Goal: Consume media (video, audio): Consume media (video, audio)

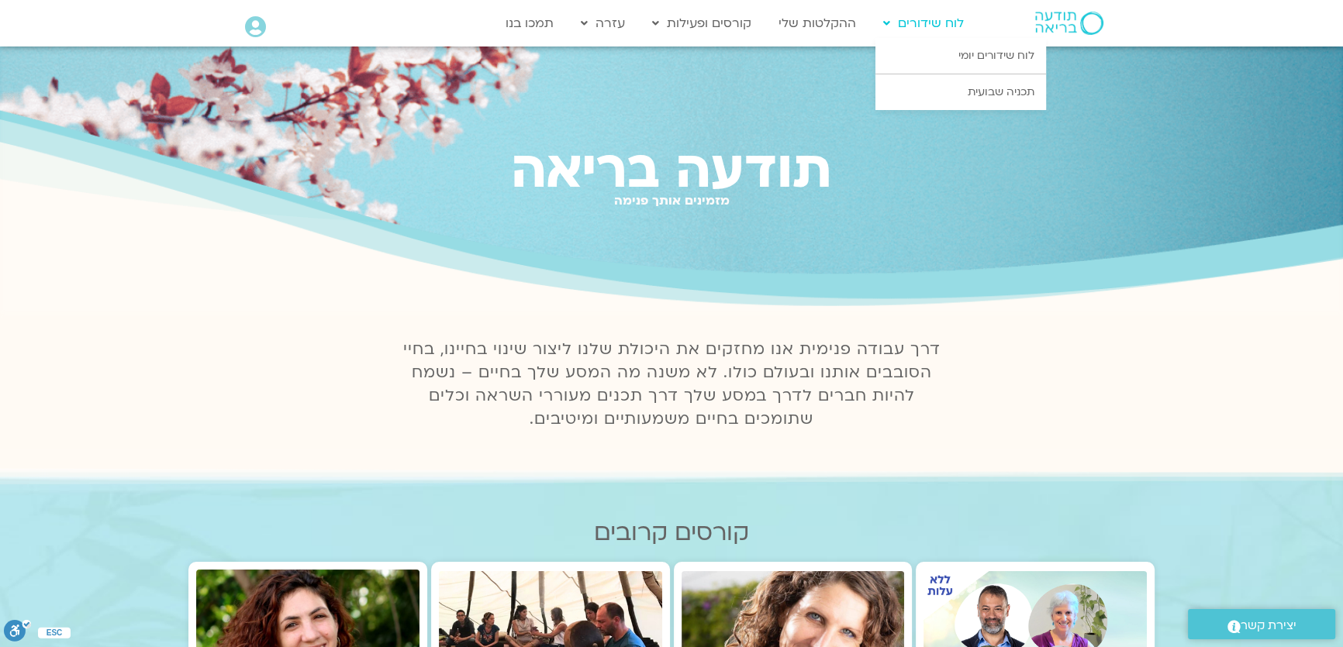
click at [954, 26] on link "לוח שידורים" at bounding box center [923, 23] width 96 height 29
click at [982, 58] on link "לוח שידורים יומי" at bounding box center [960, 56] width 171 height 36
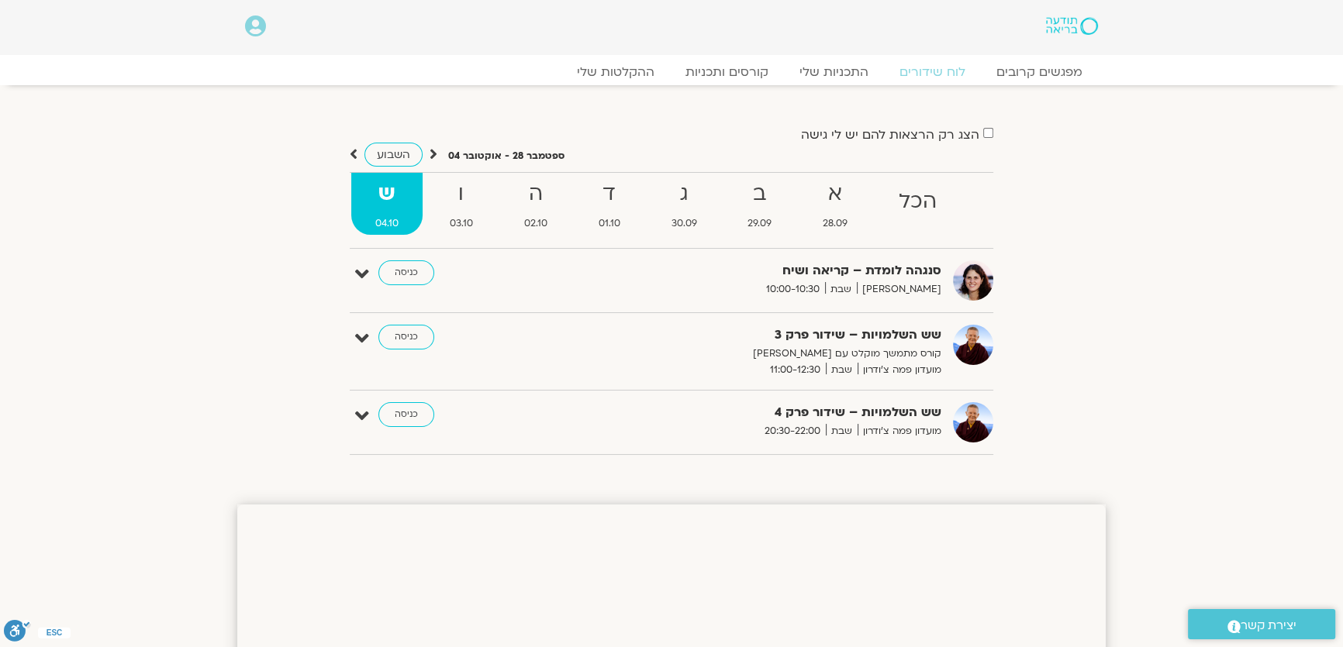
click at [356, 155] on icon at bounding box center [354, 155] width 8 height 16
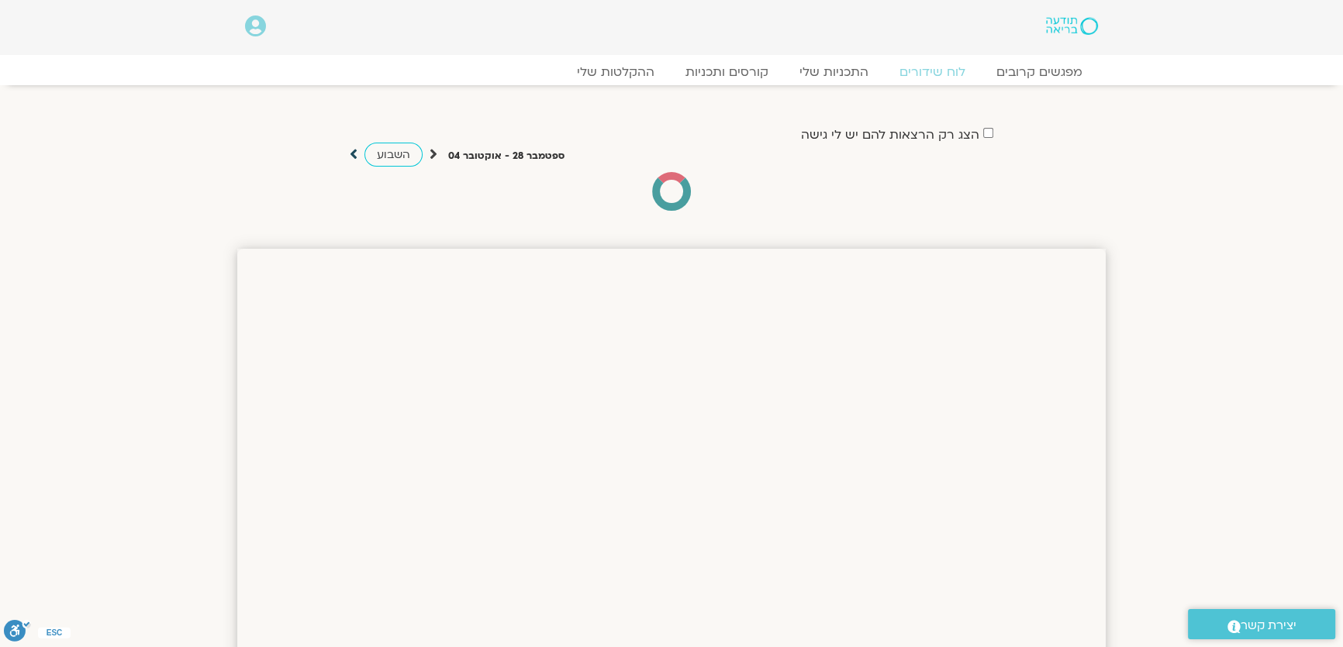
click at [354, 155] on icon at bounding box center [354, 155] width 8 height 16
click at [351, 153] on icon at bounding box center [354, 155] width 8 height 16
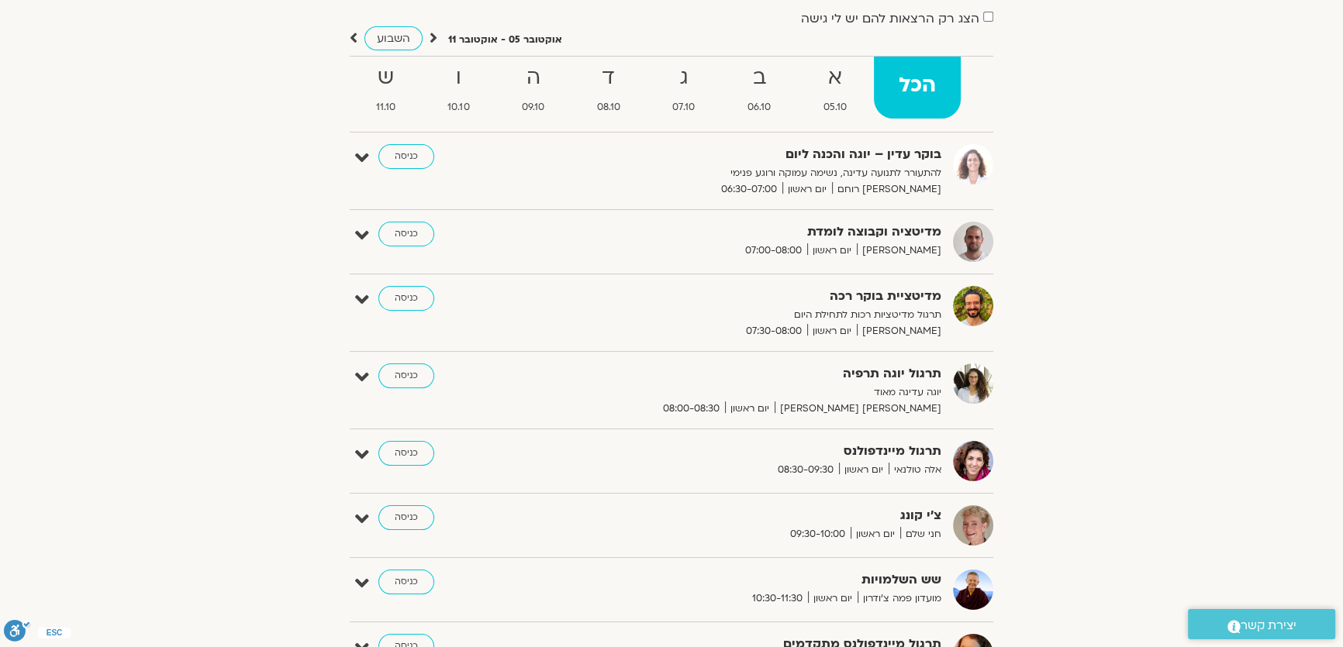
scroll to position [140, 0]
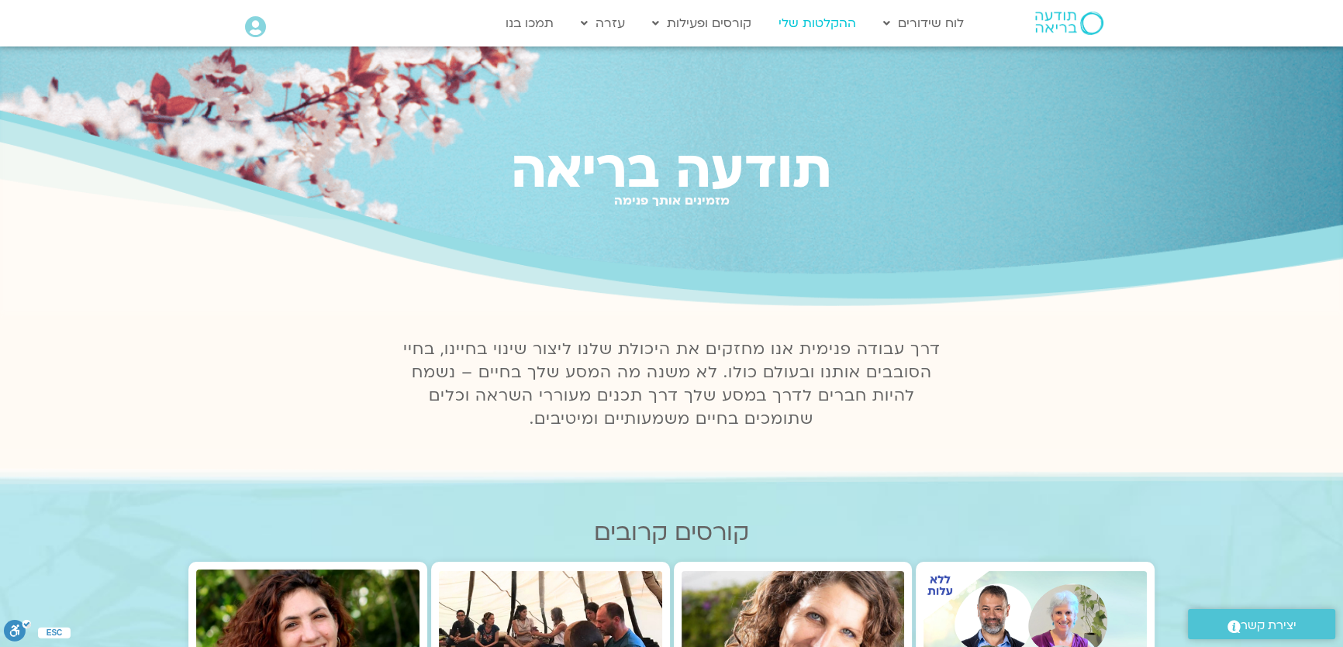
click at [830, 23] on link "ההקלטות שלי" at bounding box center [817, 23] width 93 height 29
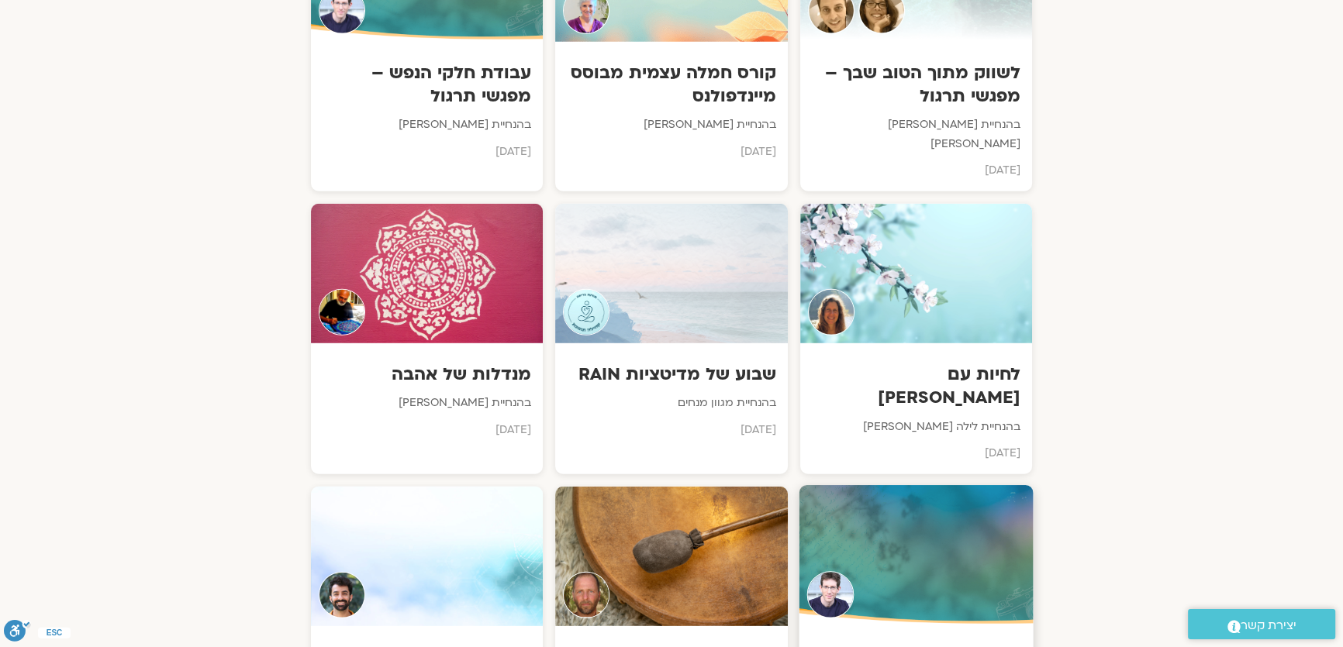
scroll to position [5427, 0]
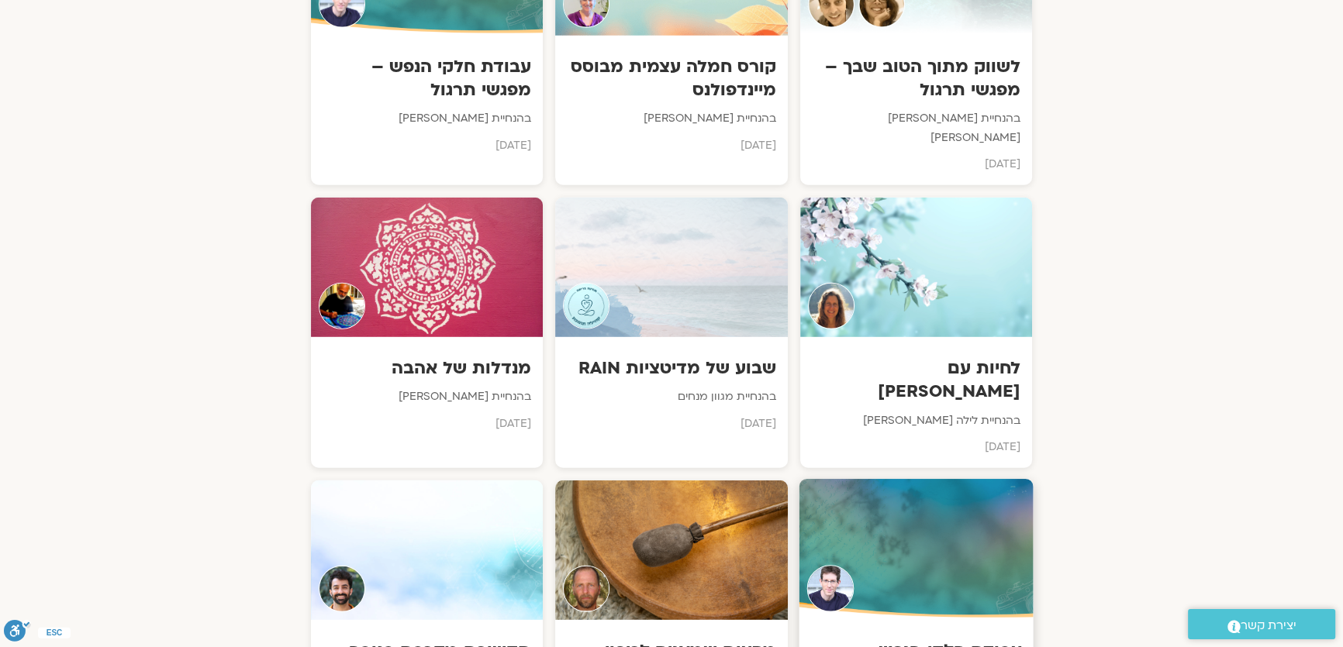
click at [913, 480] on div at bounding box center [916, 550] width 234 height 141
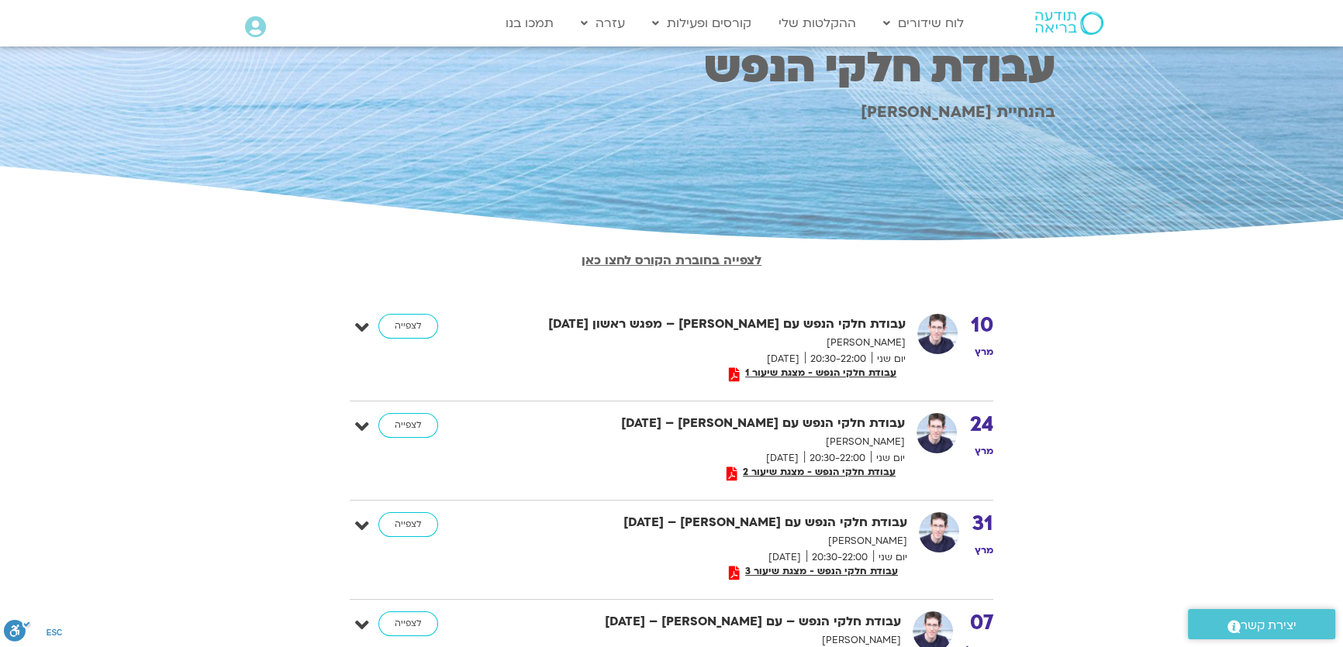
scroll to position [140, 0]
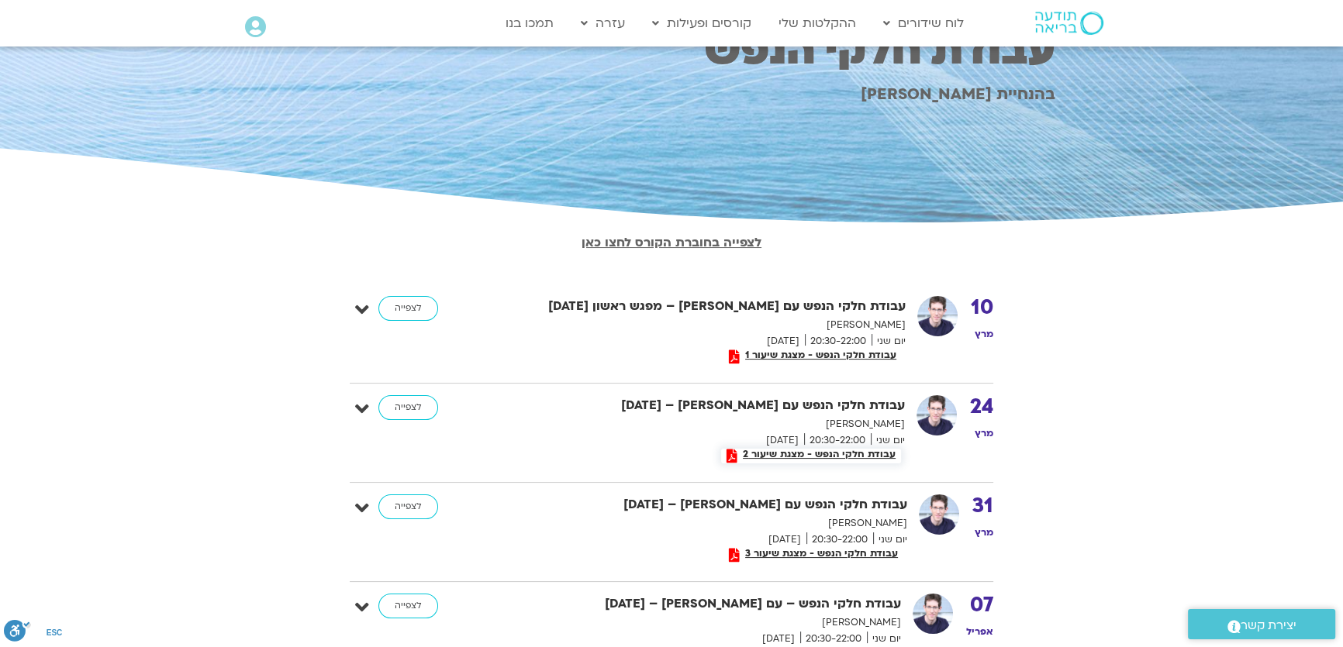
click at [829, 450] on span "עבודת חלקי הנפש - מצגת שיעור 2" at bounding box center [819, 454] width 164 height 11
